Goal: Information Seeking & Learning: Understand process/instructions

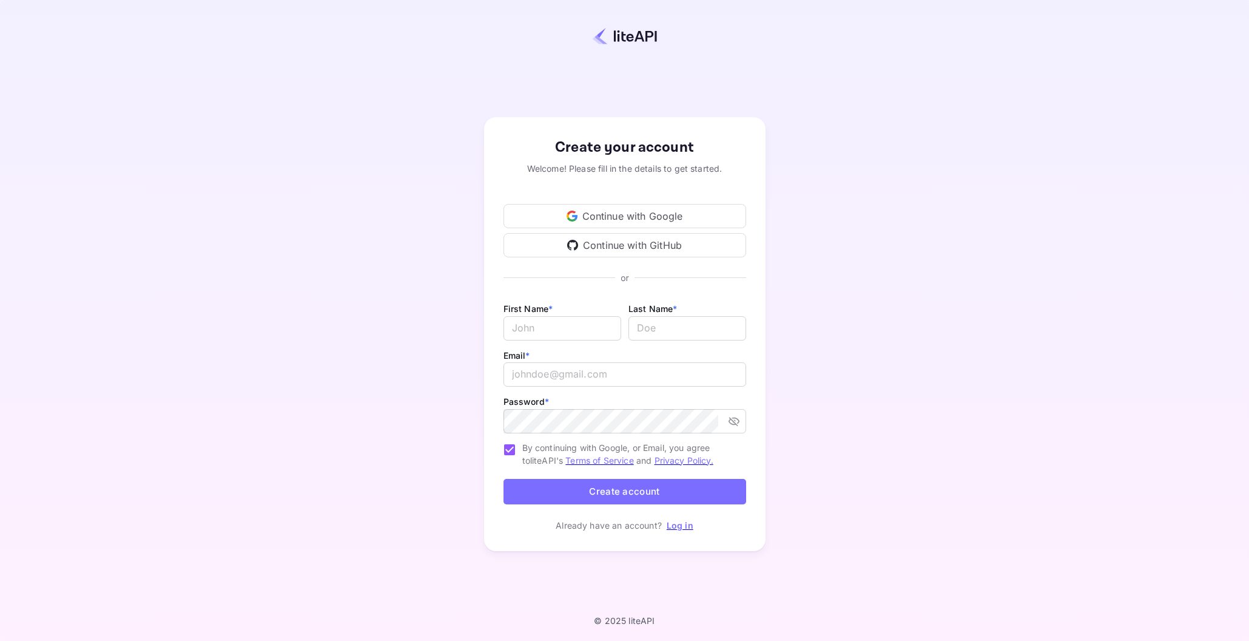
click at [631, 212] on div "Continue with Google" at bounding box center [624, 216] width 243 height 24
click at [679, 530] on link "Log in" at bounding box center [680, 525] width 27 height 10
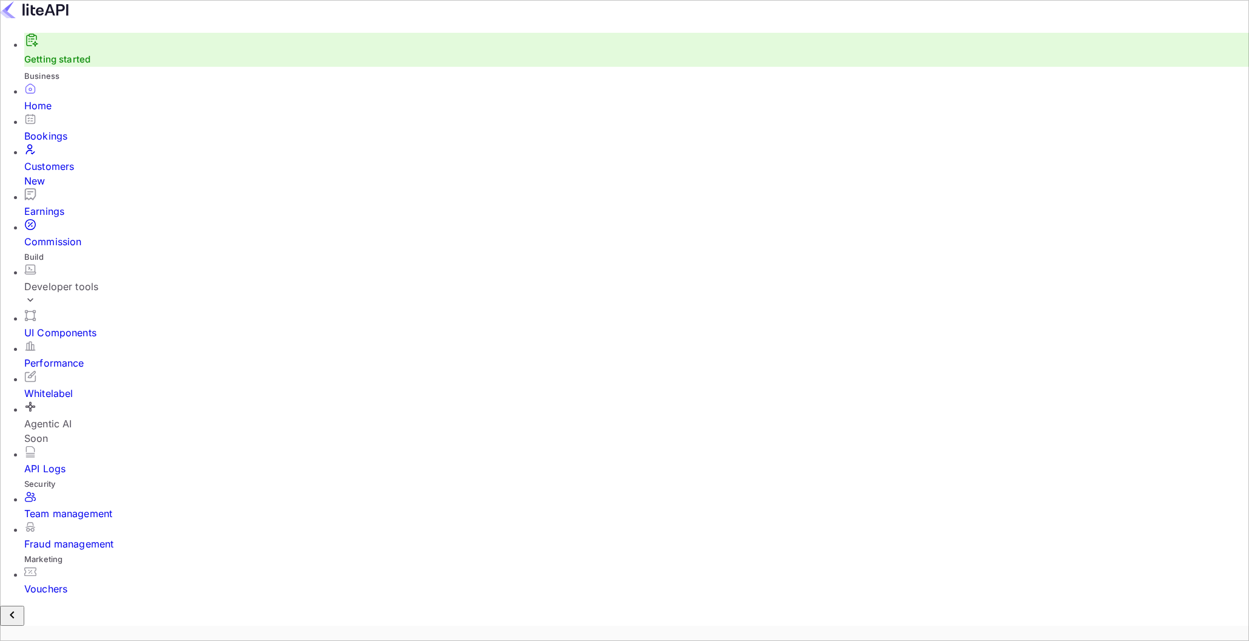
scroll to position [197, 346]
click at [64, 65] on link "Getting started" at bounding box center [57, 59] width 66 height 12
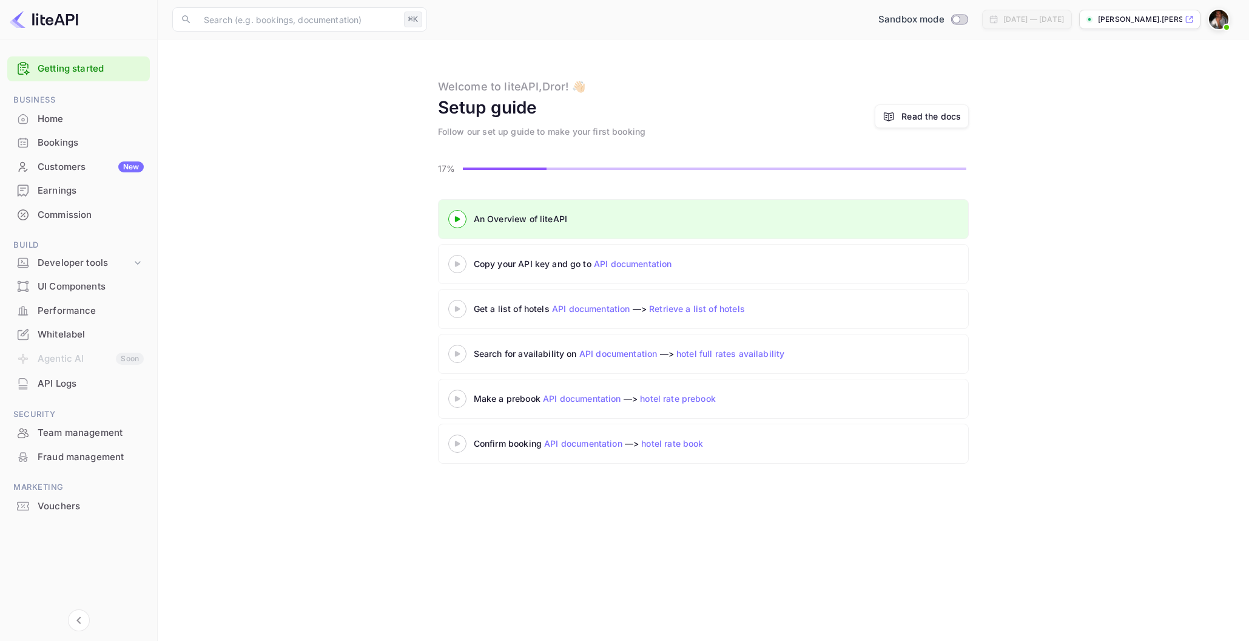
click at [460, 266] on icon at bounding box center [457, 264] width 42 height 6
